Goal: Find specific page/section: Find specific page/section

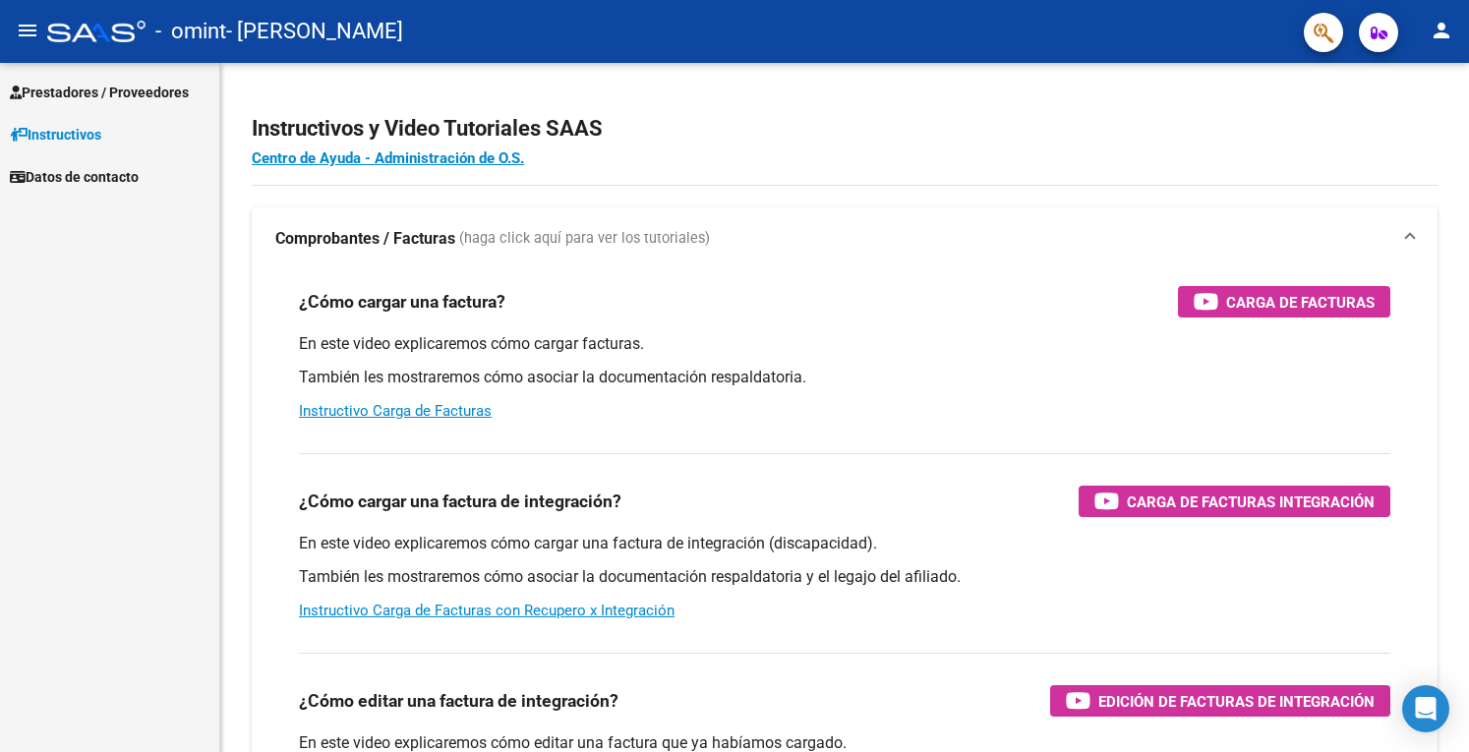
click at [94, 95] on span "Prestadores / Proveedores" at bounding box center [99, 93] width 179 height 22
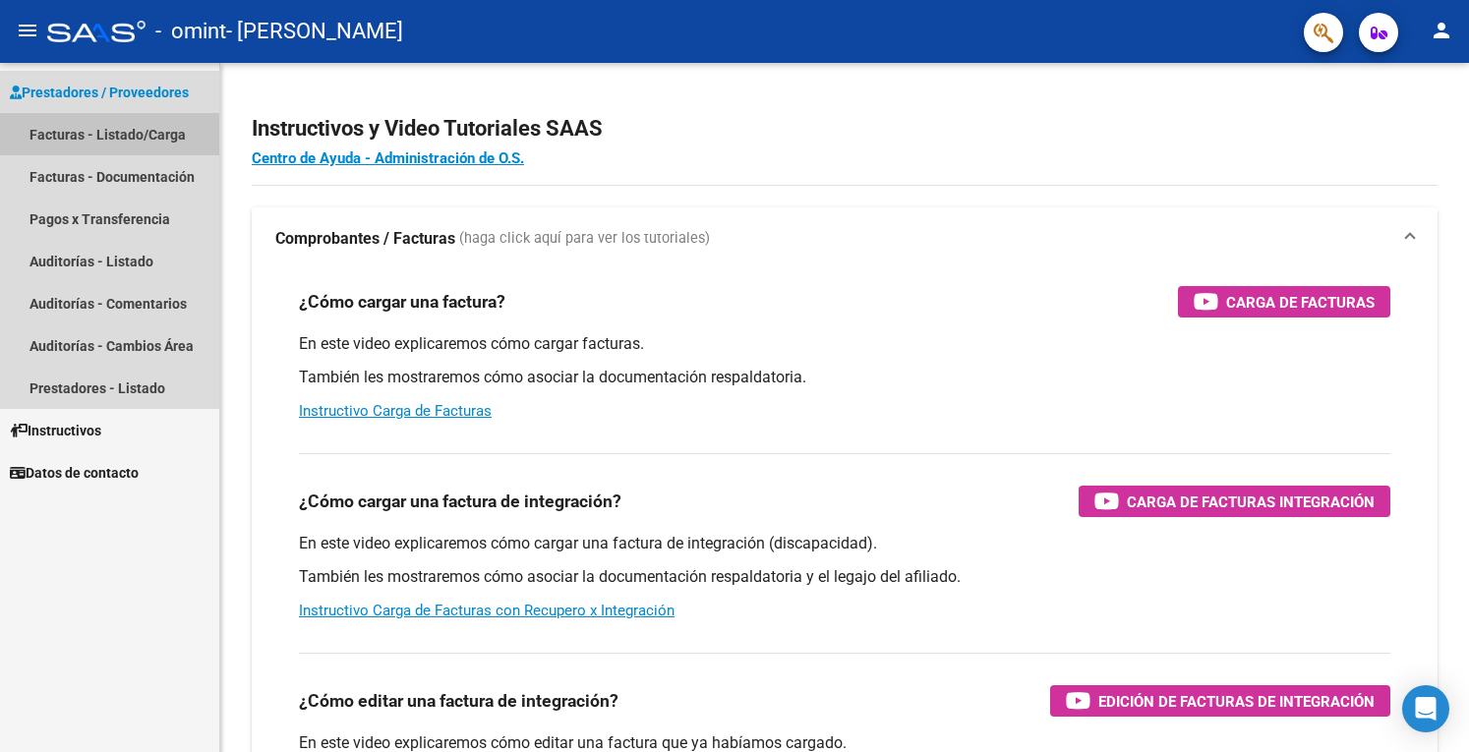
click at [90, 127] on link "Facturas - Listado/Carga" at bounding box center [109, 134] width 219 height 42
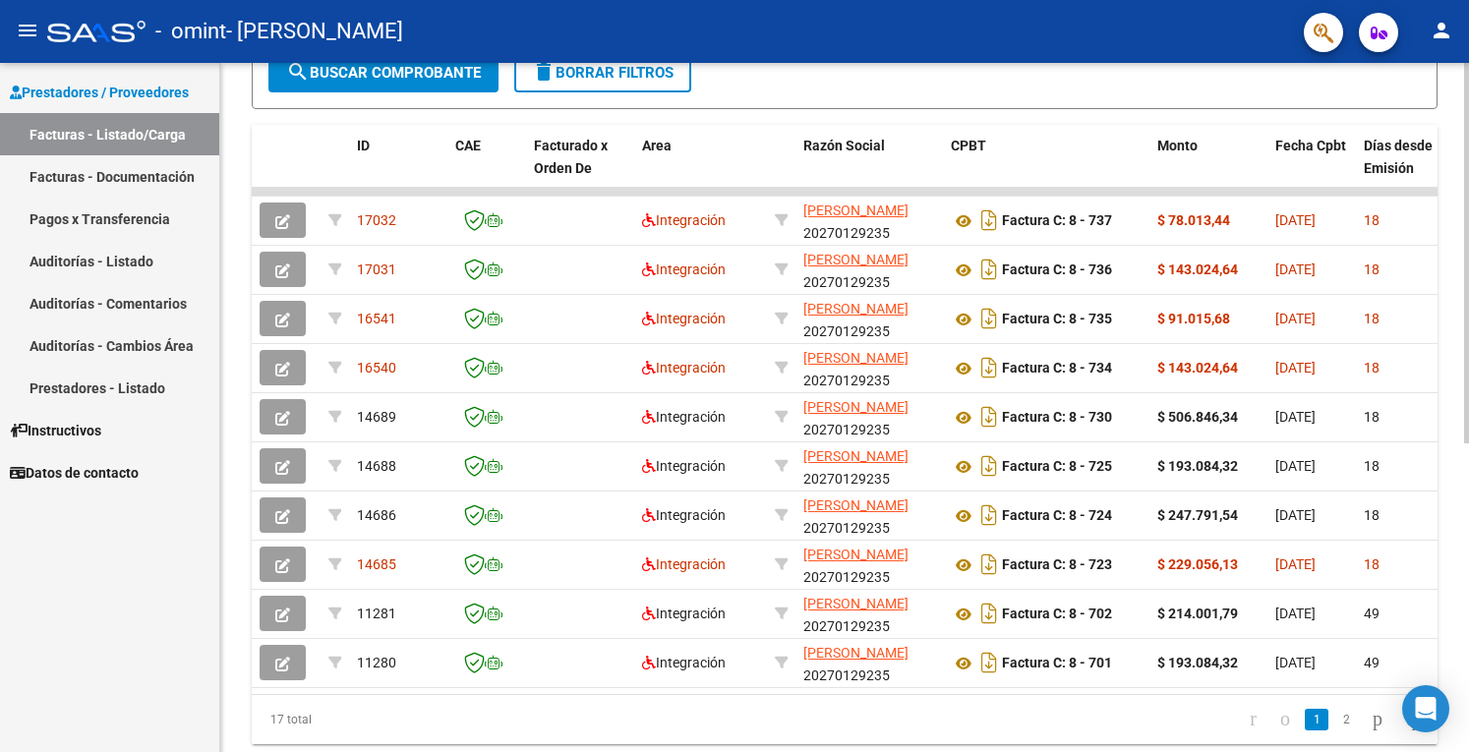
scroll to position [559, 0]
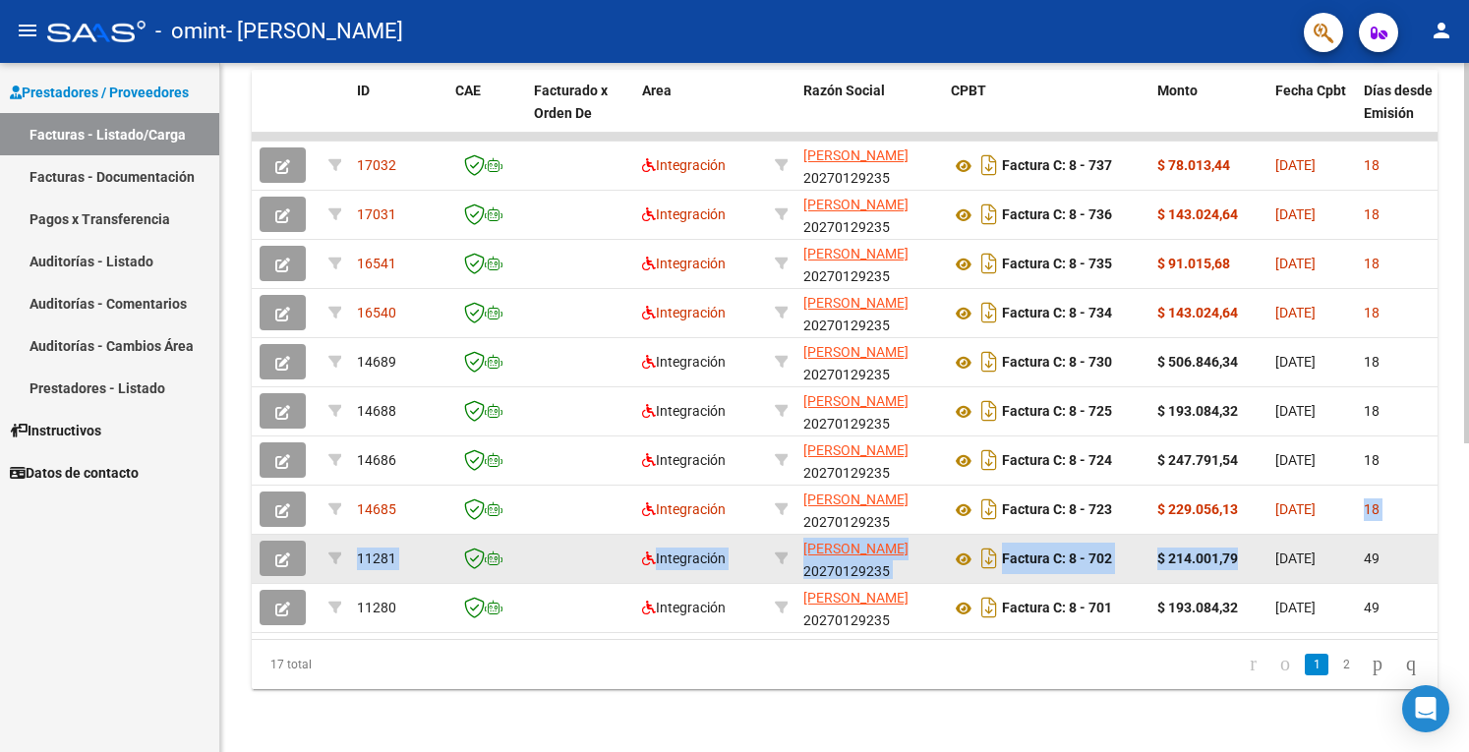
drag, startPoint x: 1362, startPoint y: 503, endPoint x: 1259, endPoint y: 528, distance: 106.1
click at [1259, 528] on datatable-scroller "17032 Integración [PERSON_NAME] 20270129235 Factura C: 8 - 737 $ 78.013,44 [DAT…" at bounding box center [844, 383] width 1185 height 500
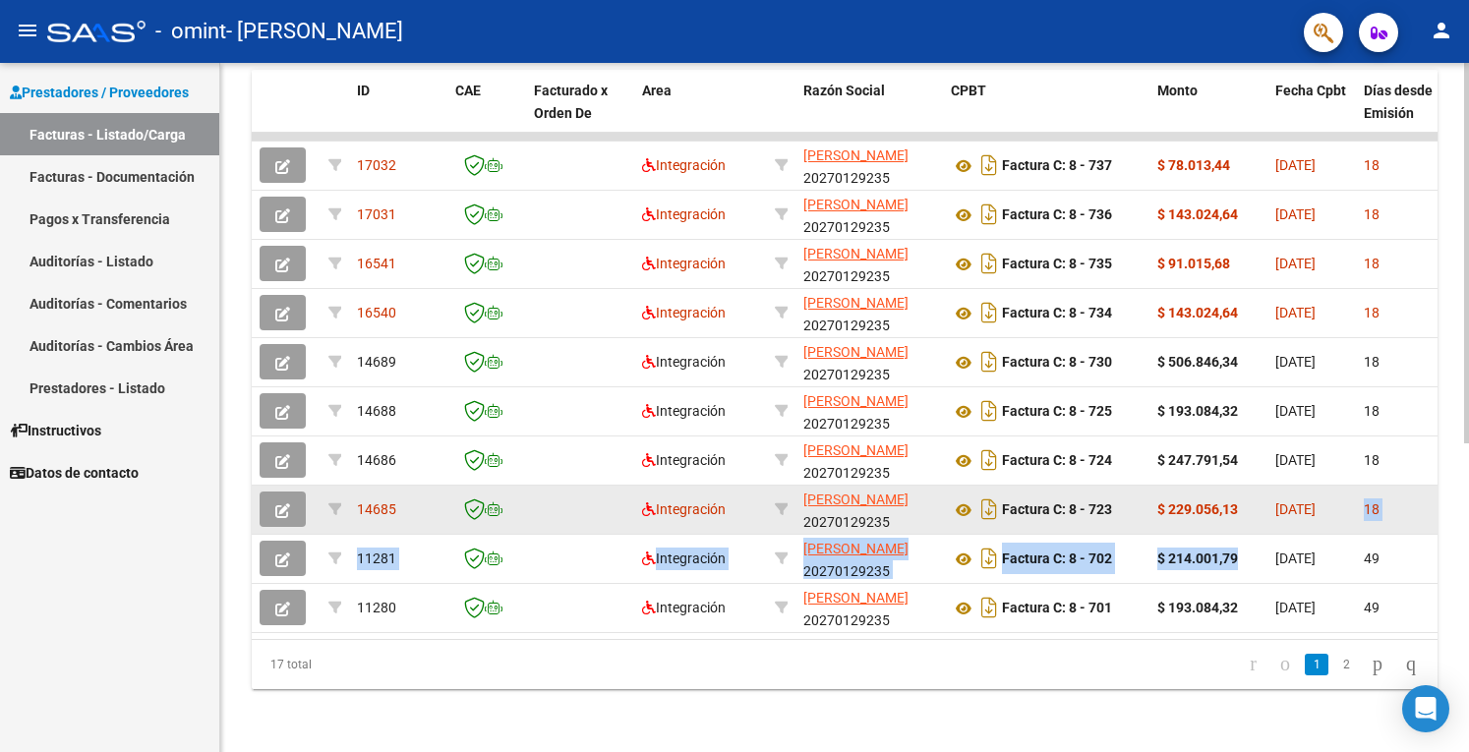
drag, startPoint x: 1404, startPoint y: 490, endPoint x: 1425, endPoint y: 494, distance: 22.0
click at [1405, 498] on div "18" at bounding box center [1399, 509] width 73 height 23
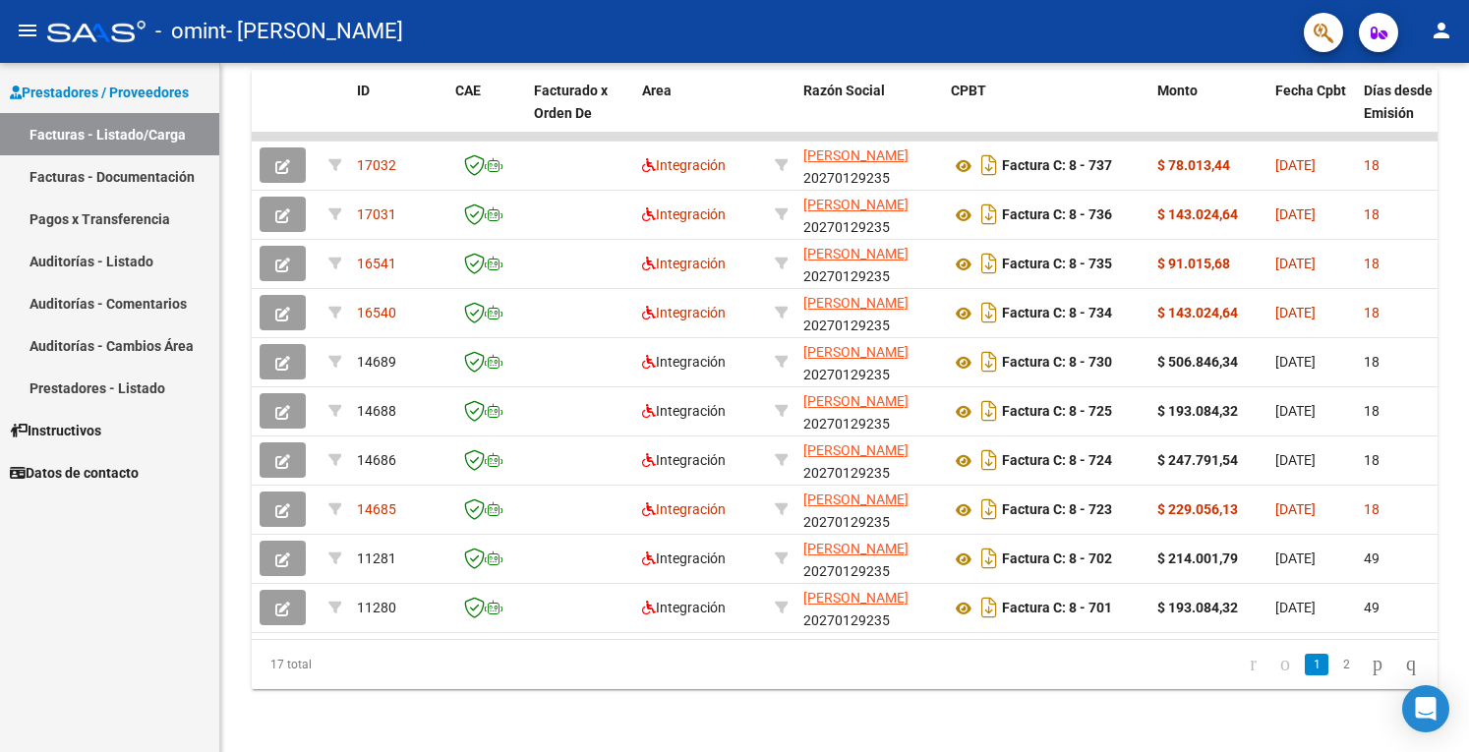
click at [97, 561] on div "Prestadores / Proveedores Facturas - Listado/Carga Facturas - Documentación Pag…" at bounding box center [109, 407] width 219 height 689
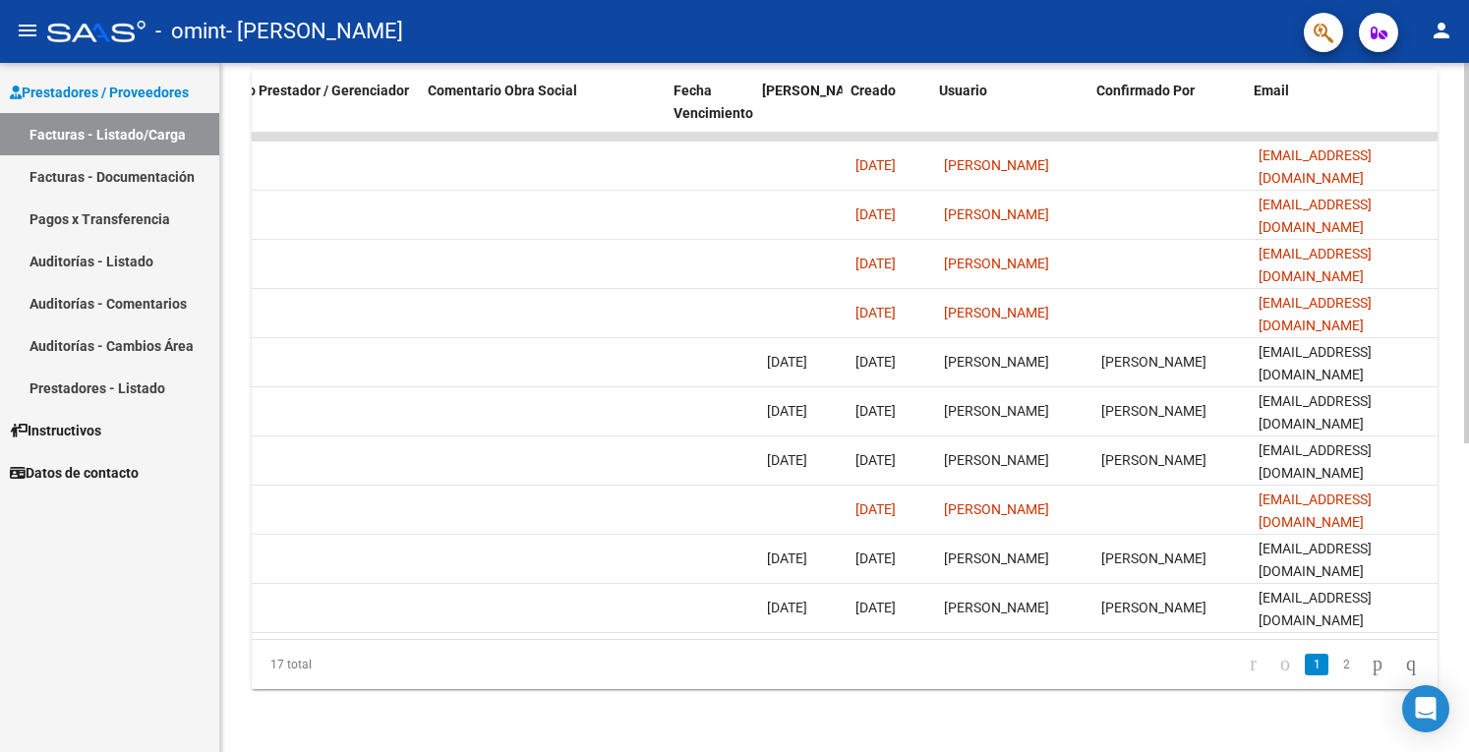
scroll to position [0, 2959]
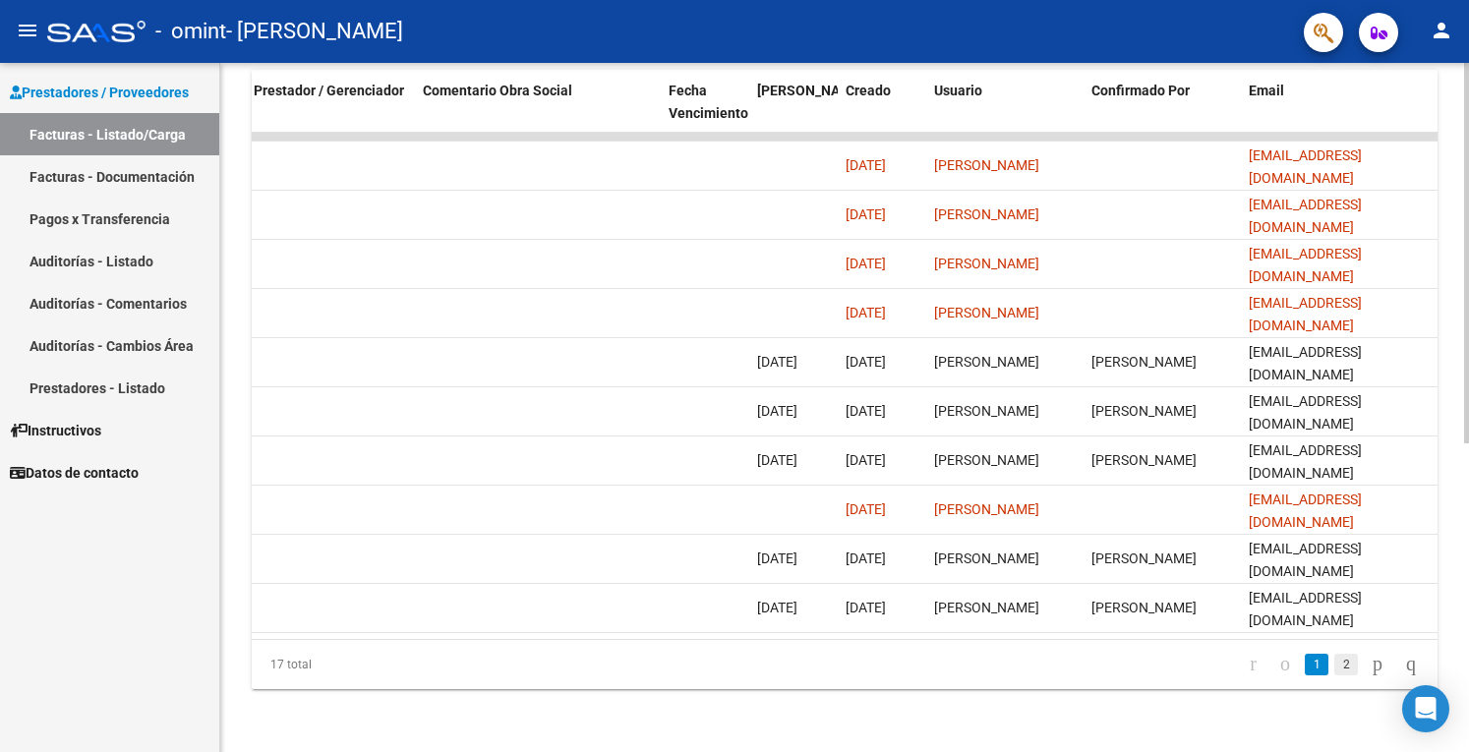
click at [1334, 661] on link "2" at bounding box center [1346, 665] width 24 height 22
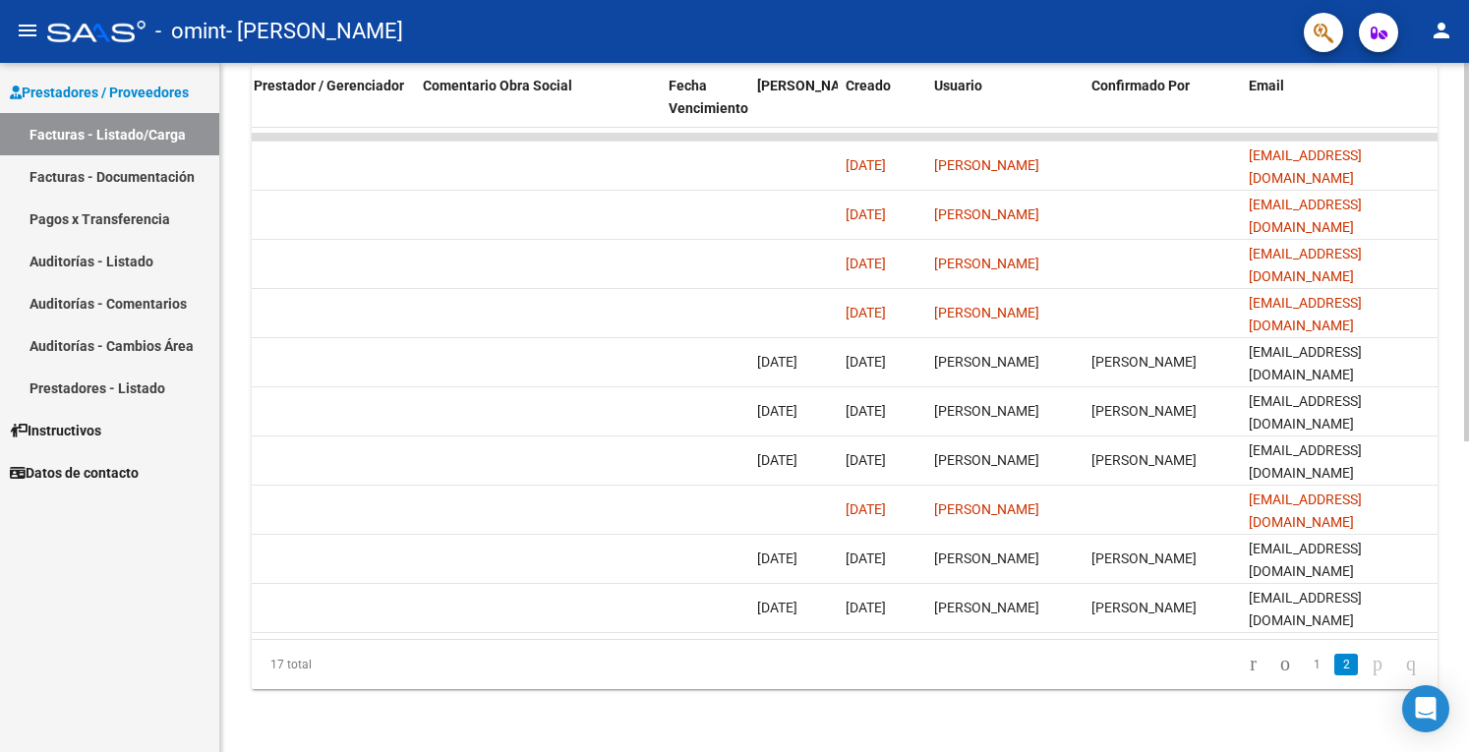
scroll to position [412, 0]
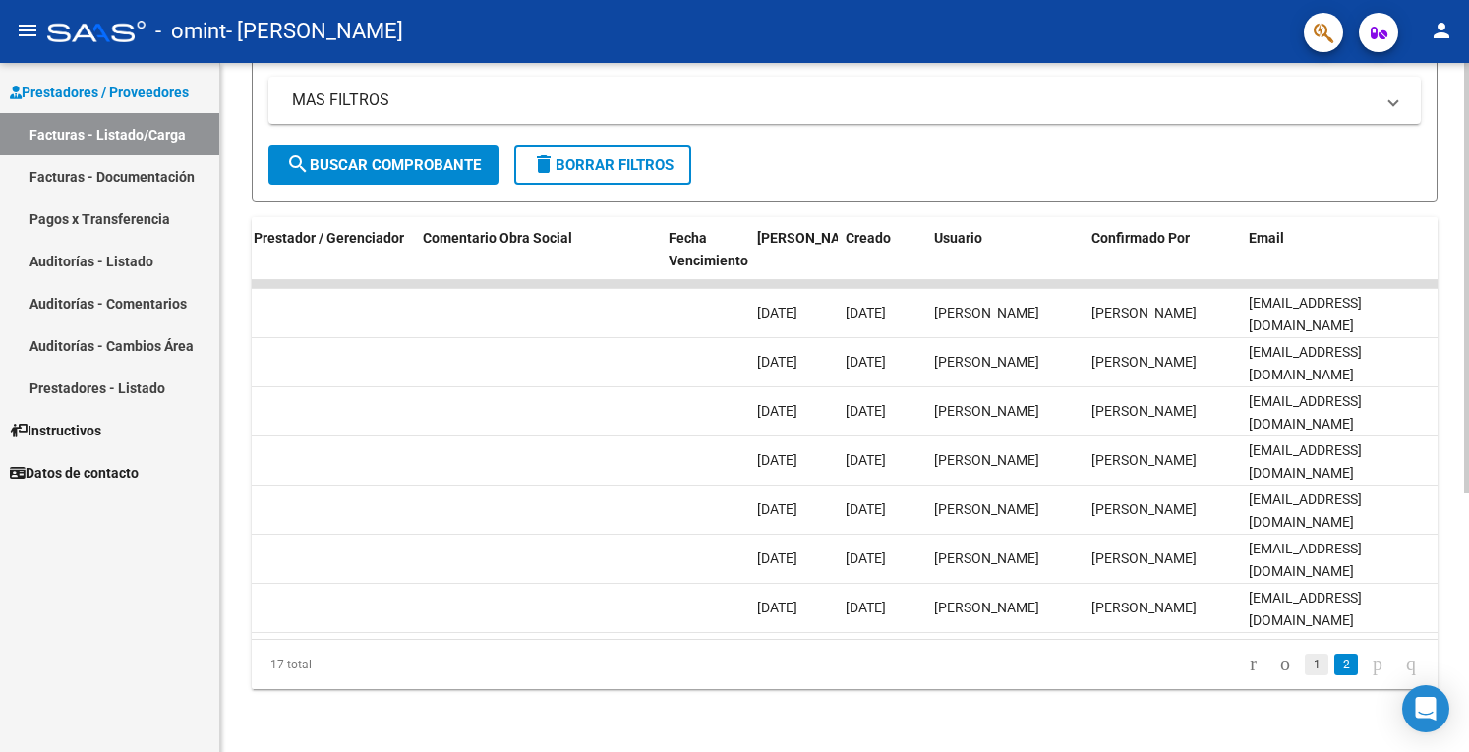
click at [1304, 672] on link "1" at bounding box center [1316, 665] width 24 height 22
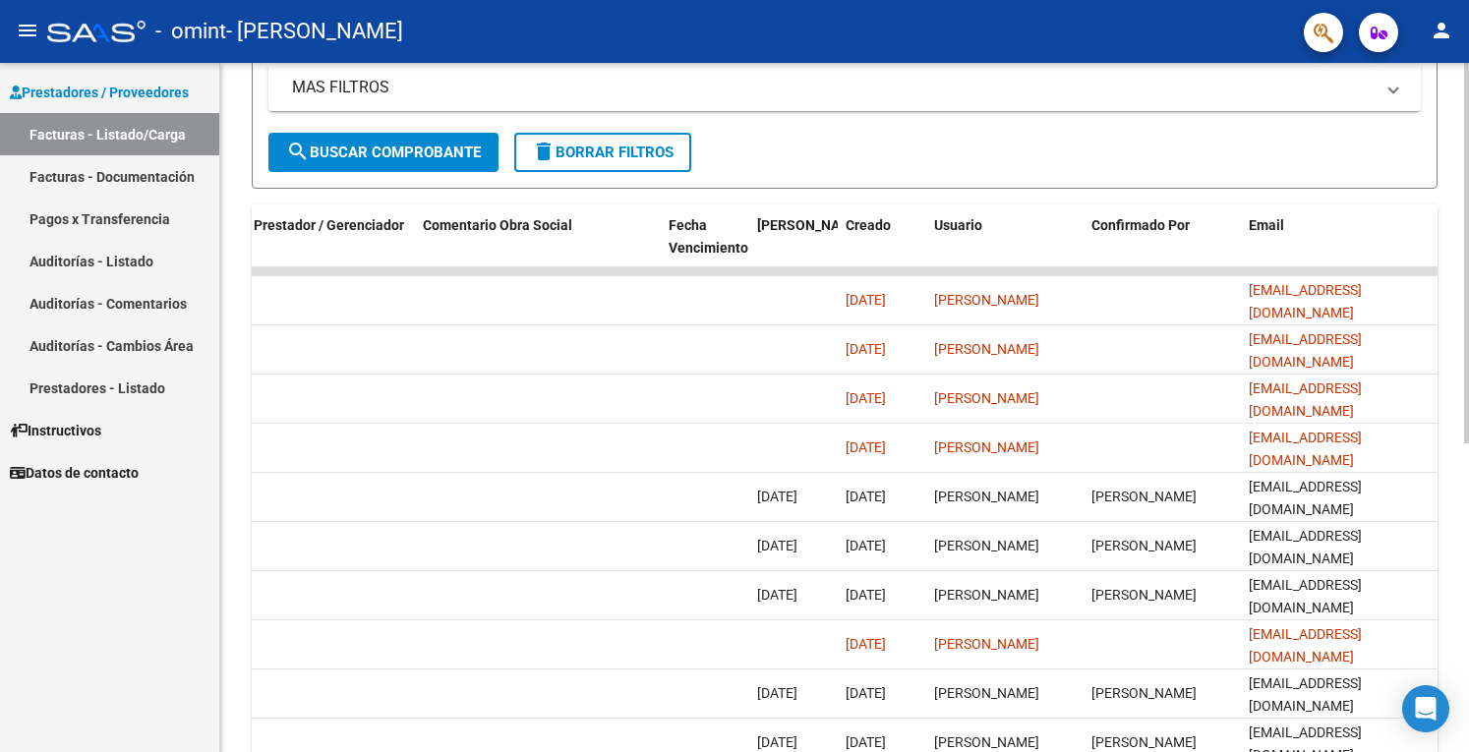
scroll to position [559, 0]
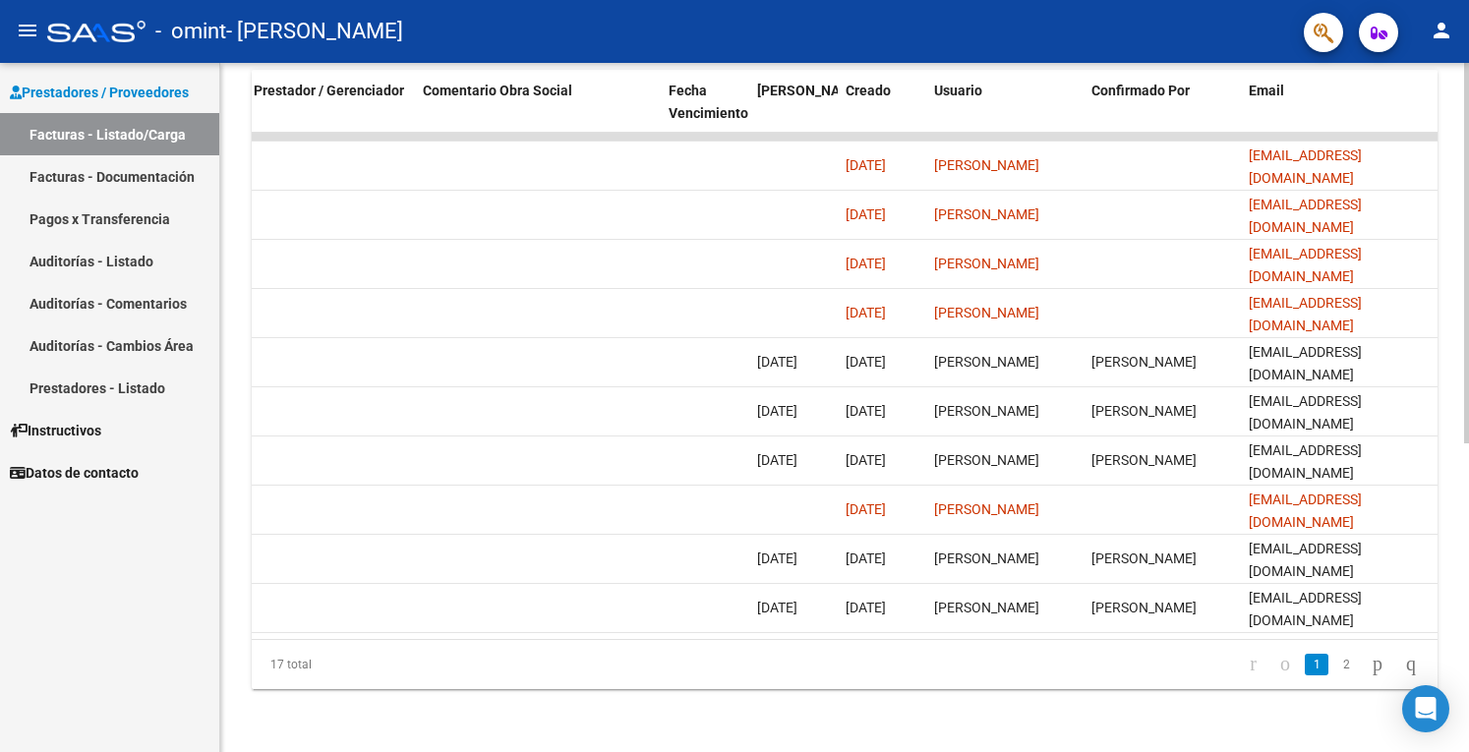
click at [1467, 518] on div at bounding box center [1466, 562] width 5 height 380
click at [1304, 669] on link "1" at bounding box center [1316, 665] width 24 height 22
click at [1334, 663] on link "2" at bounding box center [1346, 665] width 24 height 22
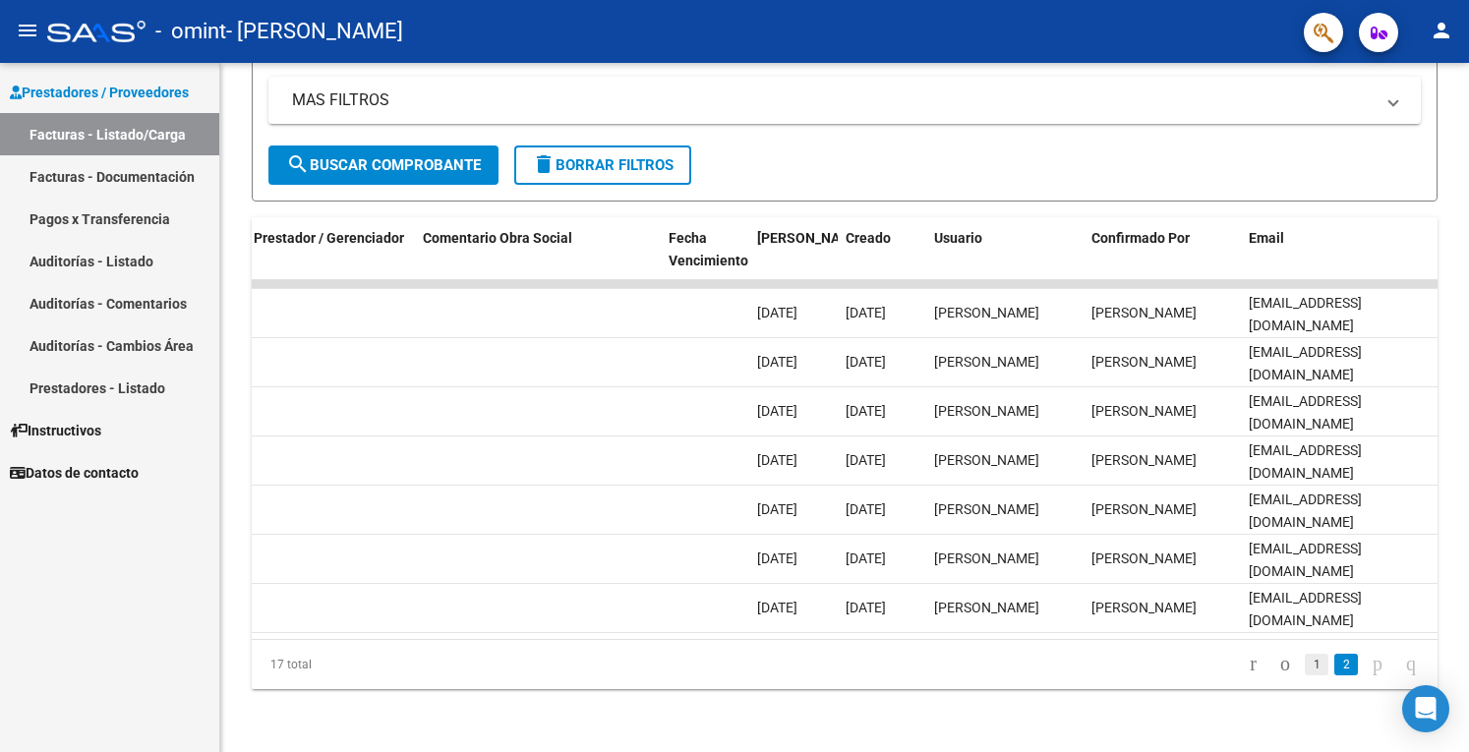
scroll to position [412, 0]
click at [1304, 665] on link "1" at bounding box center [1316, 665] width 24 height 22
